Goal: Task Accomplishment & Management: Complete application form

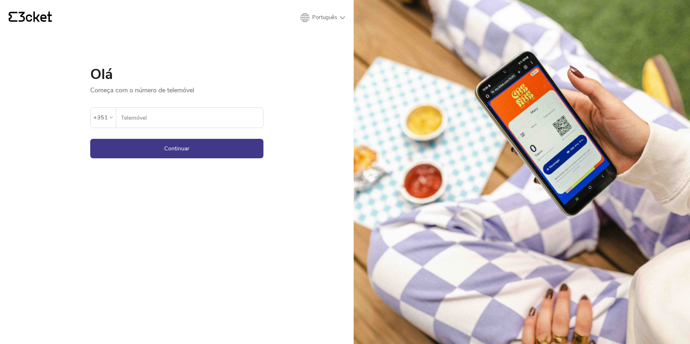
click at [185, 118] on input "Telemóvel" at bounding box center [192, 118] width 143 height 20
paste input "913468248"
type input "913468248"
click at [255, 151] on button "Continuar" at bounding box center [176, 148] width 173 height 19
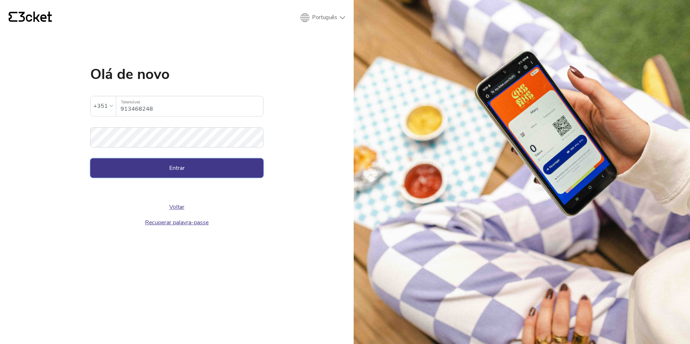
click at [189, 167] on button "Entrar" at bounding box center [176, 167] width 173 height 19
